Goal: Task Accomplishment & Management: Manage account settings

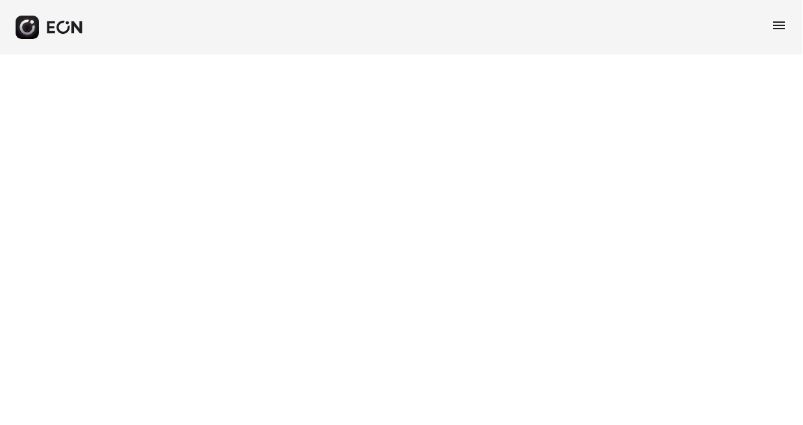
select select "**"
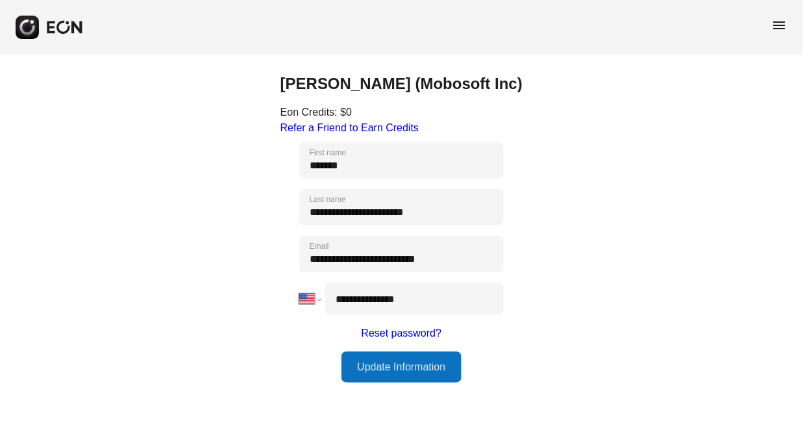
click at [773, 25] on span "menu" at bounding box center [780, 26] width 16 height 16
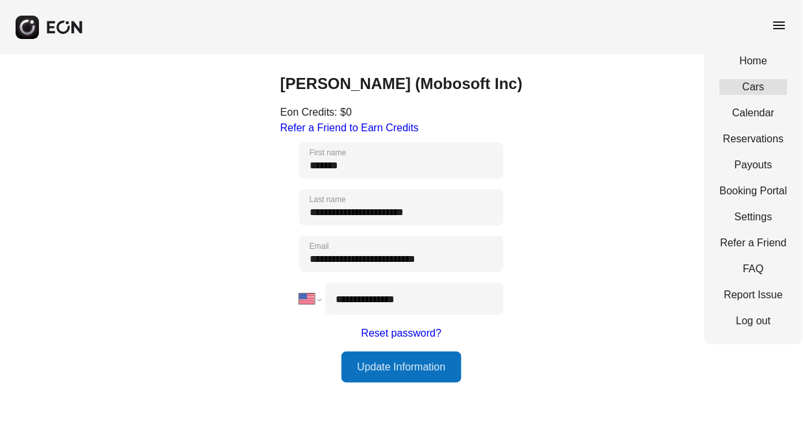
click at [745, 92] on link "Cars" at bounding box center [754, 87] width 68 height 16
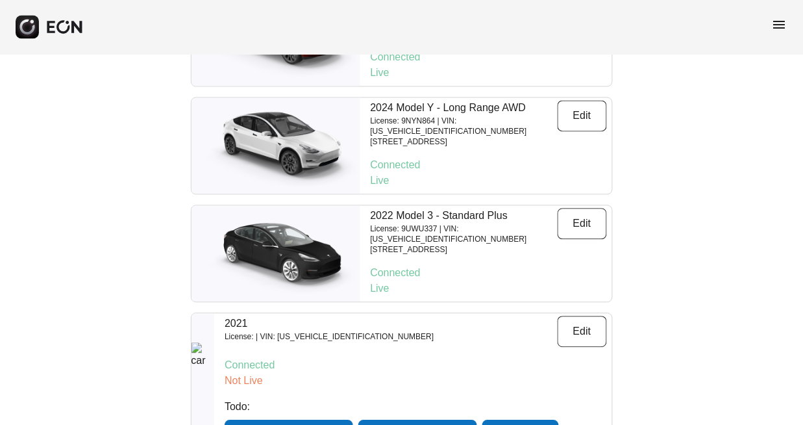
scroll to position [499, 0]
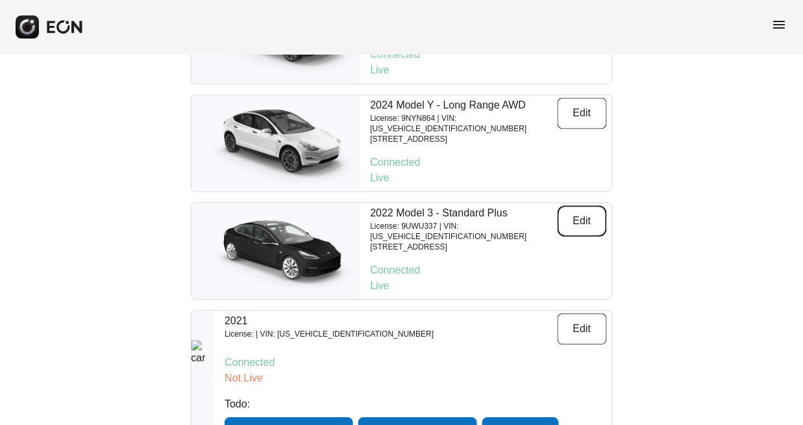
click at [582, 206] on button "Edit" at bounding box center [582, 221] width 49 height 31
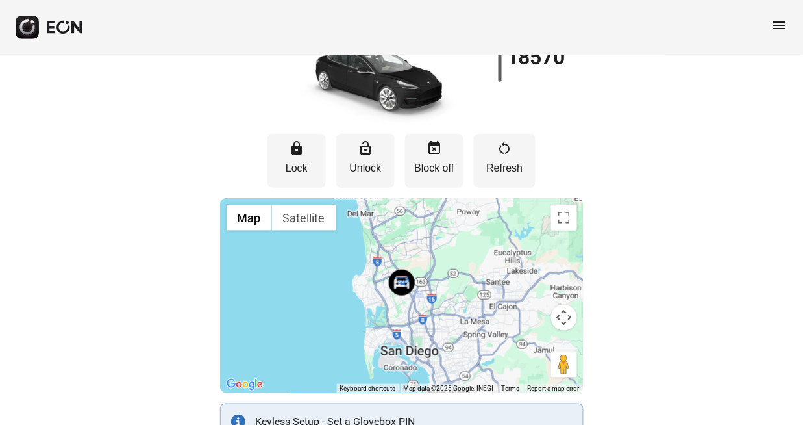
scroll to position [99, 0]
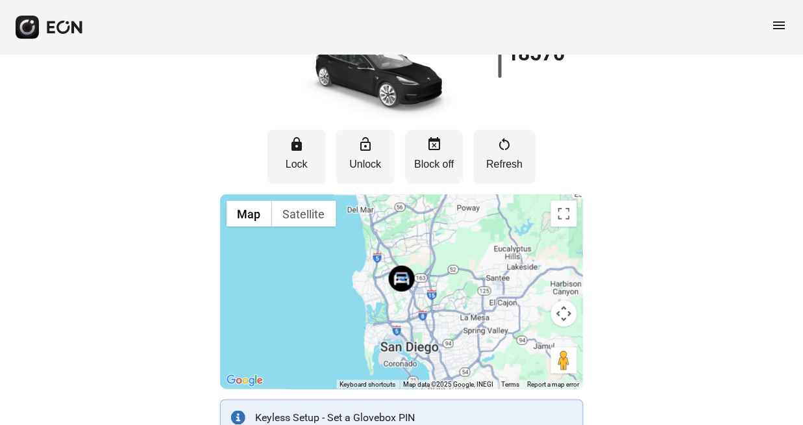
click at [445, 172] on button "event_busy Block off" at bounding box center [434, 157] width 58 height 54
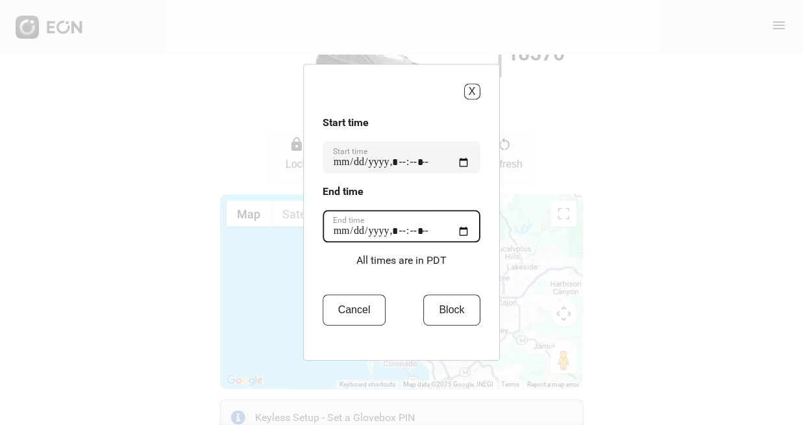
click at [359, 230] on time "End time" at bounding box center [402, 226] width 158 height 32
click at [423, 236] on time "End time" at bounding box center [402, 226] width 158 height 32
type time "**********"
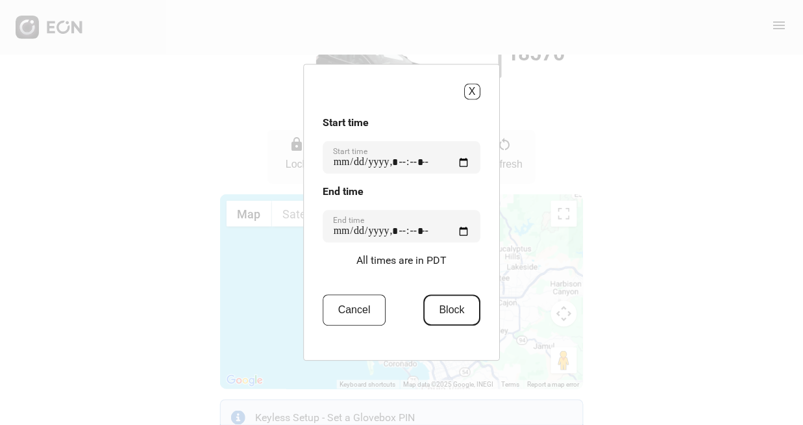
click at [460, 306] on button "Block" at bounding box center [452, 310] width 56 height 31
